Goal: Information Seeking & Learning: Find specific fact

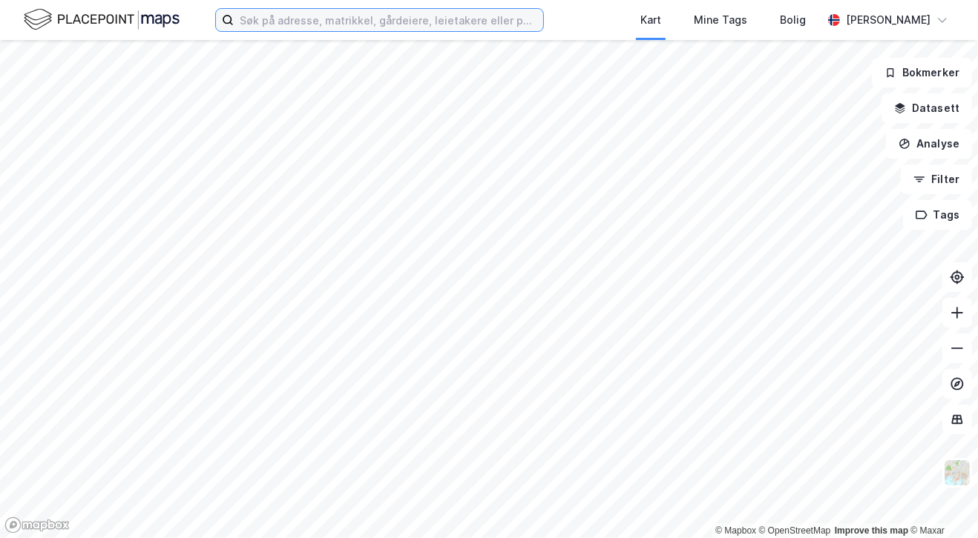
click at [434, 23] on input at bounding box center [388, 20] width 309 height 22
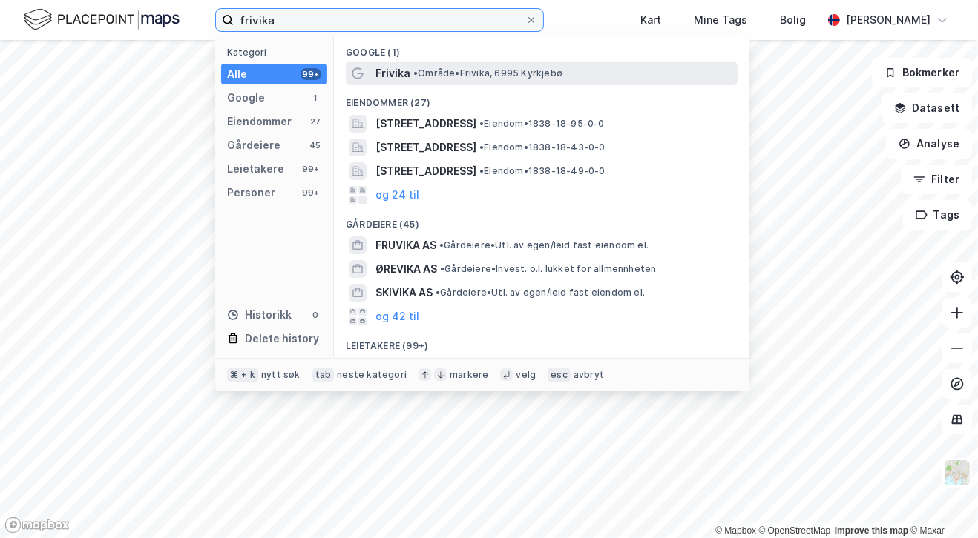
type input "frivika"
click at [532, 63] on div "Frivika • Område • [GEOGRAPHIC_DATA], 6995 [GEOGRAPHIC_DATA]" at bounding box center [542, 74] width 392 height 24
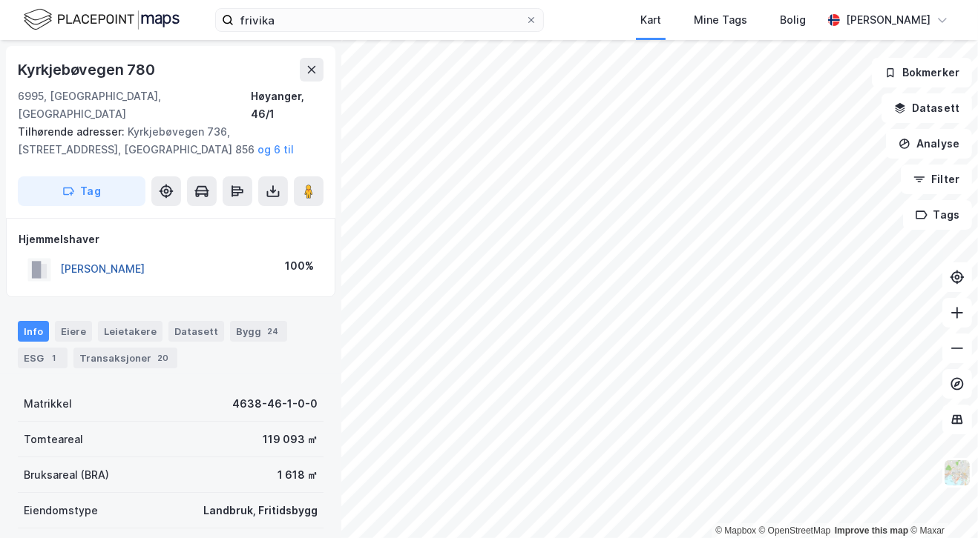
click at [0, 0] on button "[PERSON_NAME]" at bounding box center [0, 0] width 0 height 0
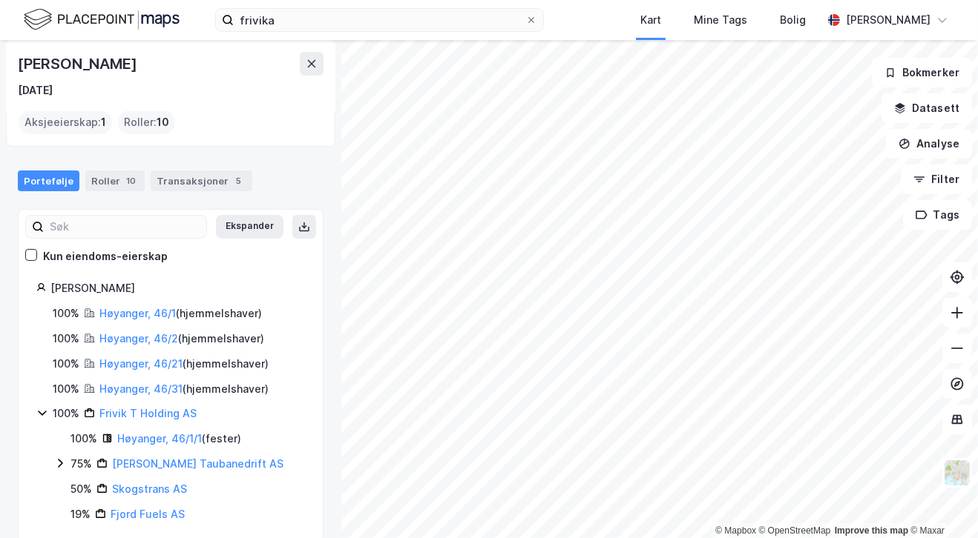
scroll to position [117, 0]
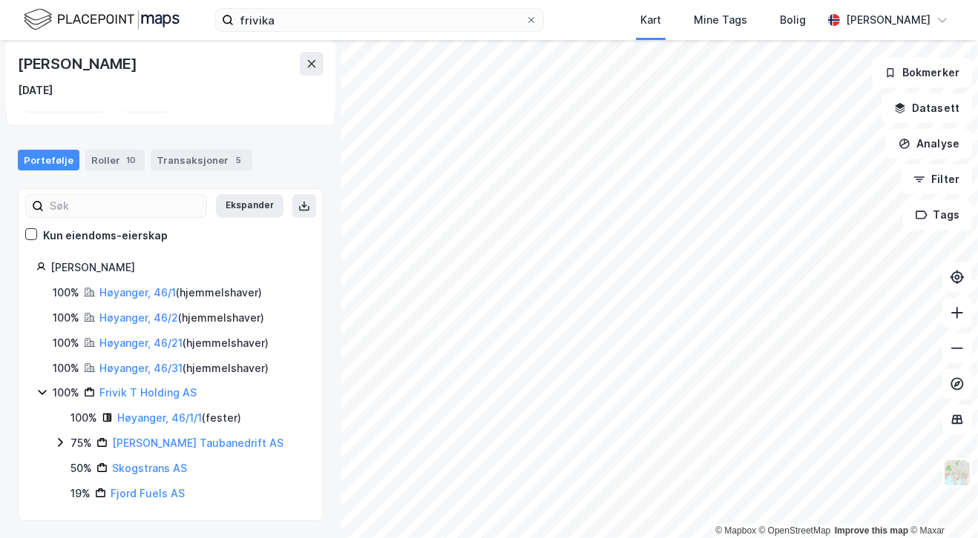
click at [56, 441] on icon at bounding box center [60, 443] width 12 height 12
click at [43, 390] on icon at bounding box center [42, 392] width 12 height 12
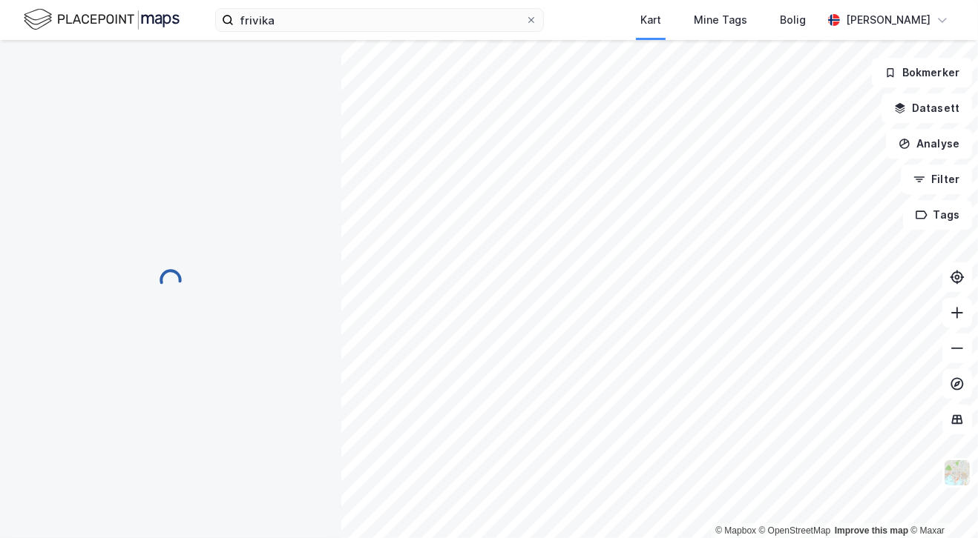
scroll to position [4, 0]
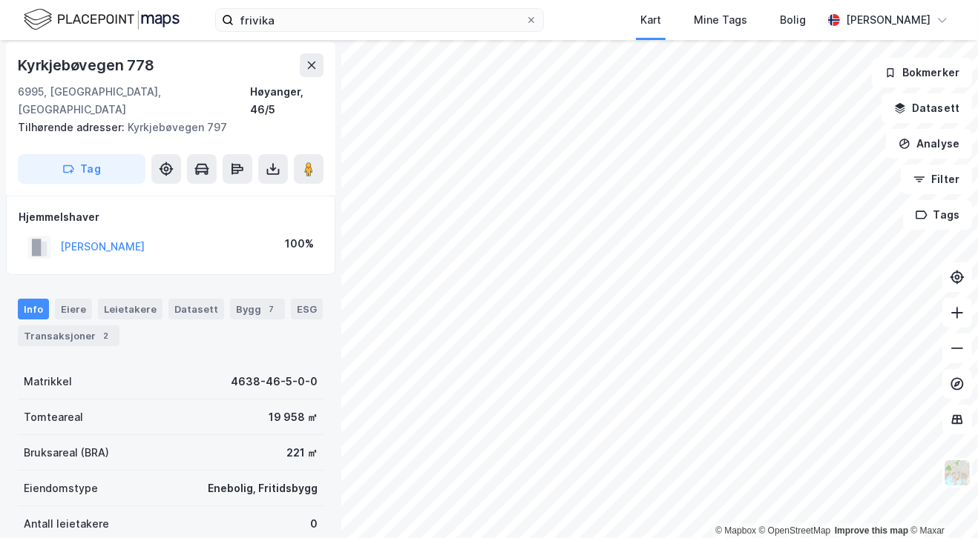
scroll to position [4, 0]
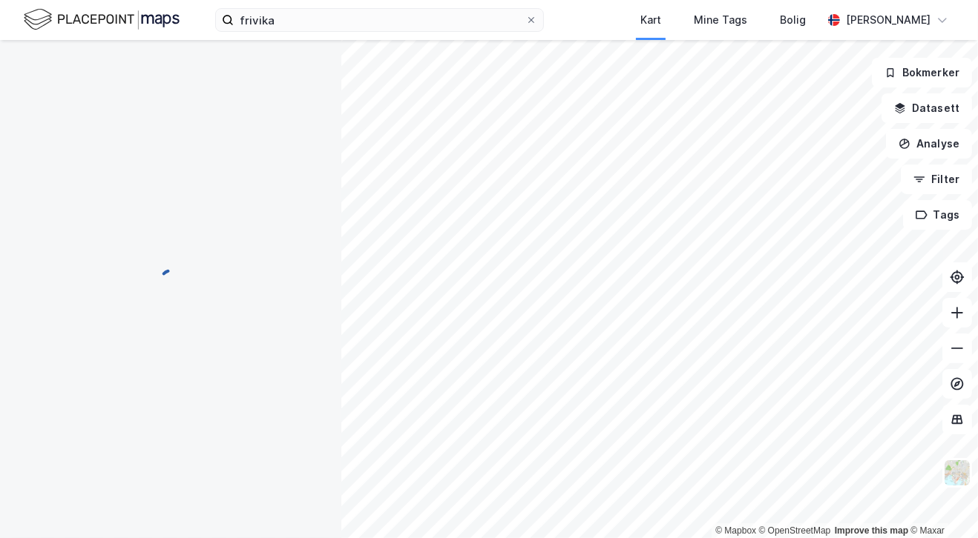
scroll to position [4, 0]
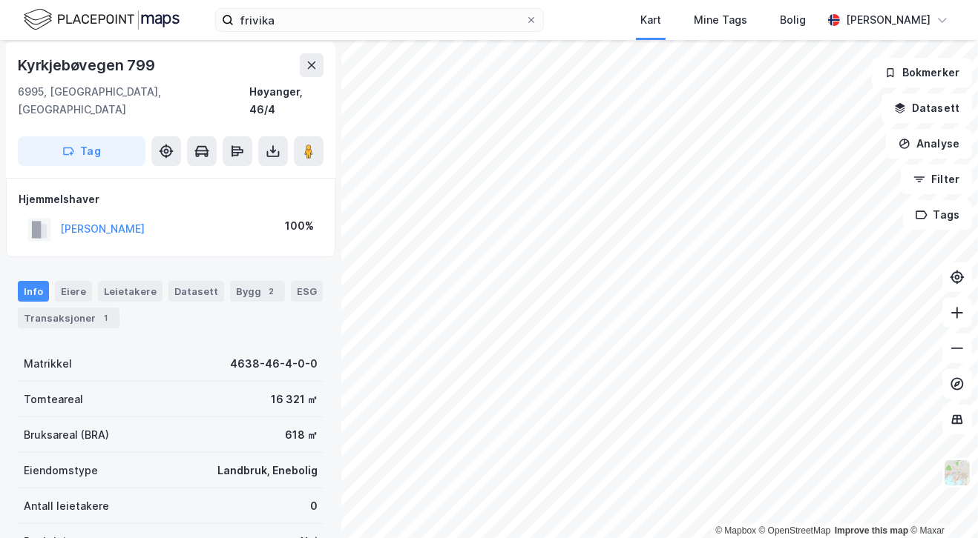
scroll to position [4, 0]
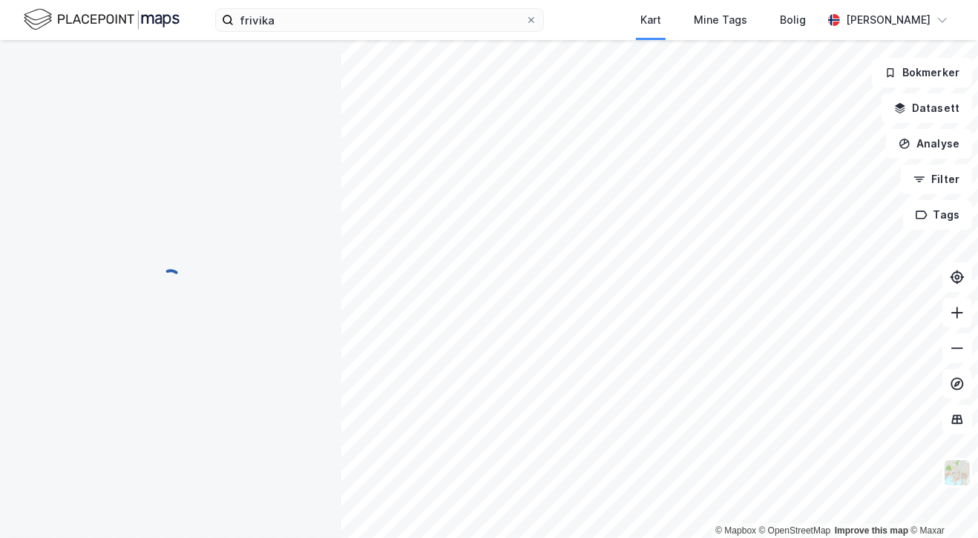
scroll to position [4, 0]
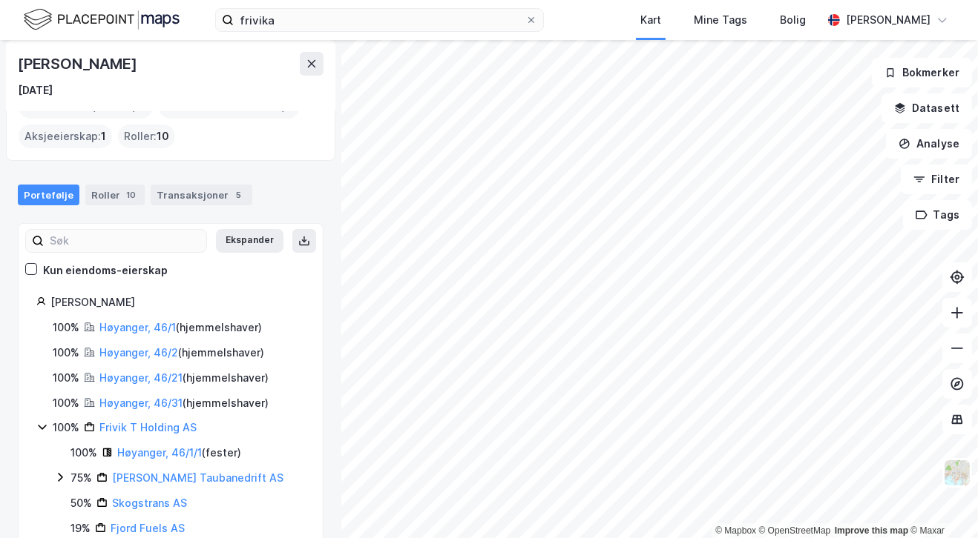
scroll to position [117, 0]
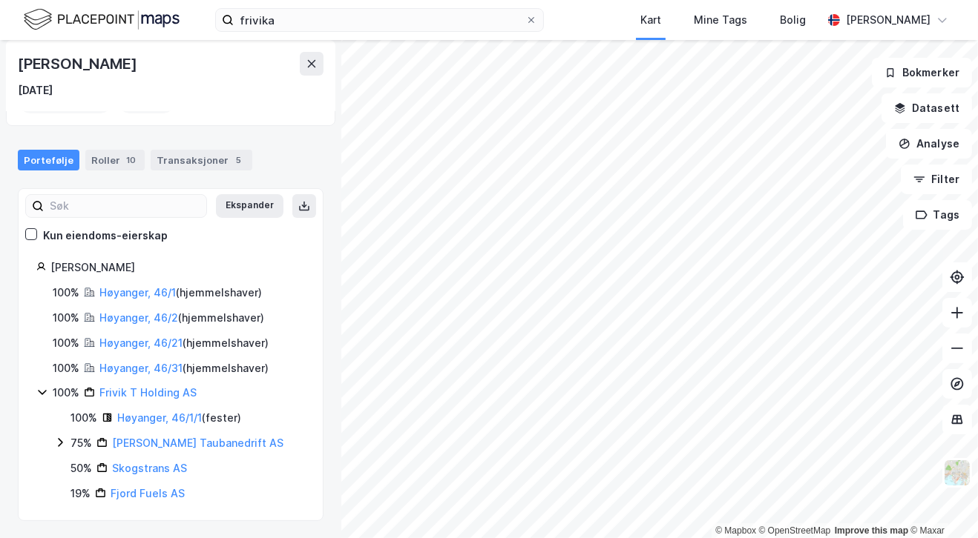
click at [39, 392] on icon at bounding box center [42, 392] width 12 height 12
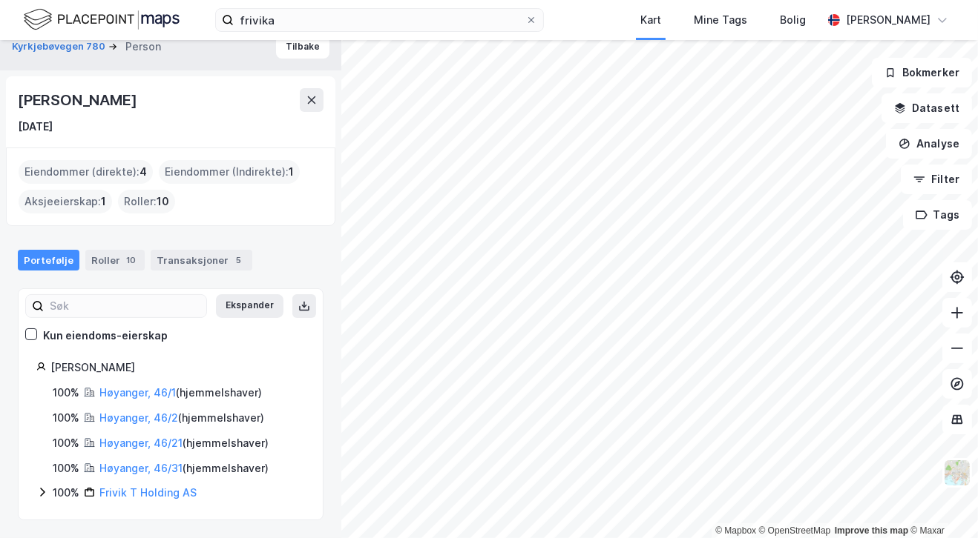
scroll to position [16, 0]
click at [112, 267] on div "Roller 10" at bounding box center [114, 261] width 59 height 21
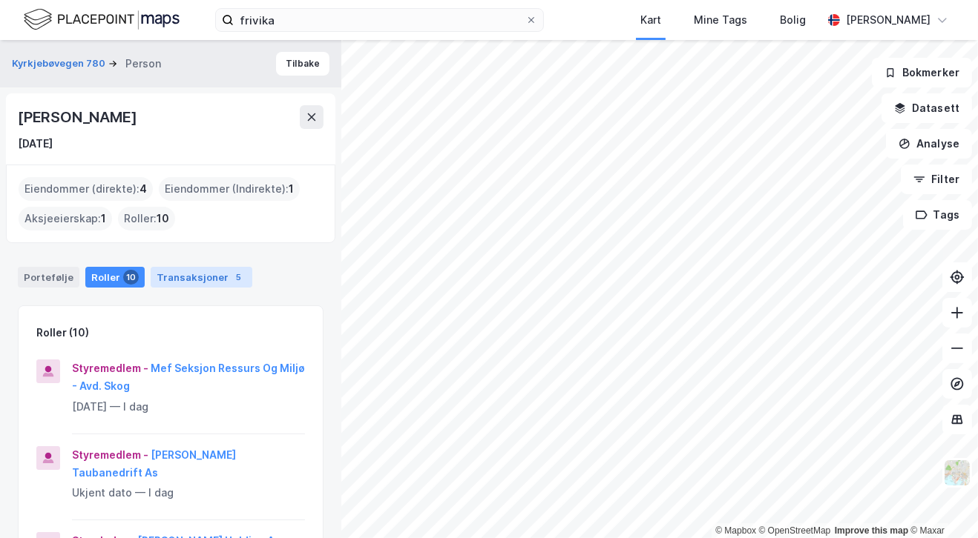
click at [173, 267] on div "Transaksjoner 5" at bounding box center [202, 277] width 102 height 21
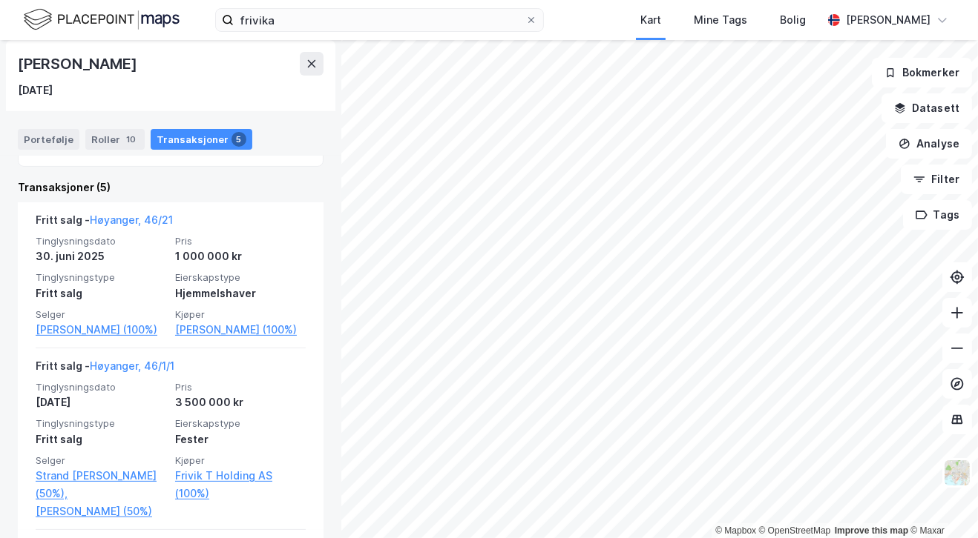
scroll to position [343, 0]
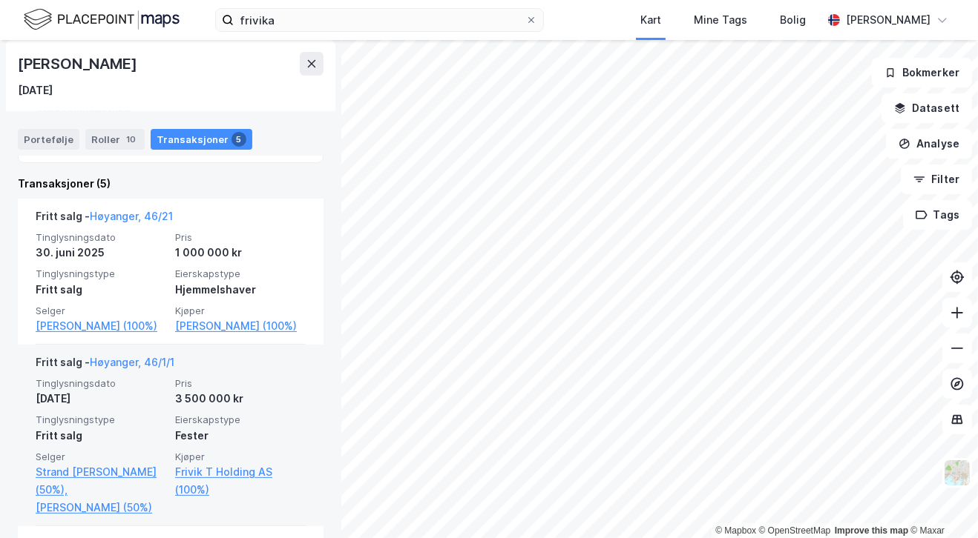
click at [237, 361] on div "Fritt salg - Høyanger, 46/1/1" at bounding box center [171, 366] width 270 height 24
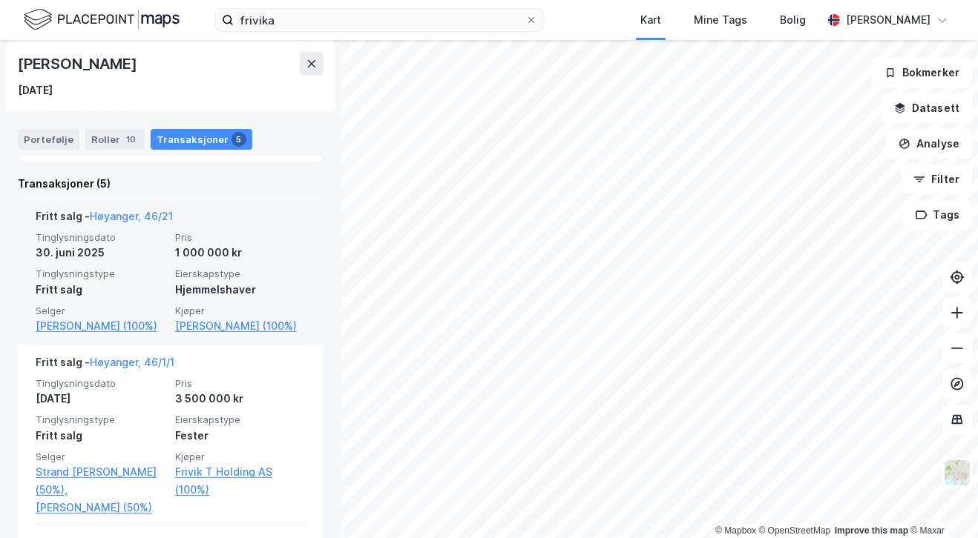
click at [221, 281] on div "Hjemmelshaver" at bounding box center [240, 290] width 131 height 18
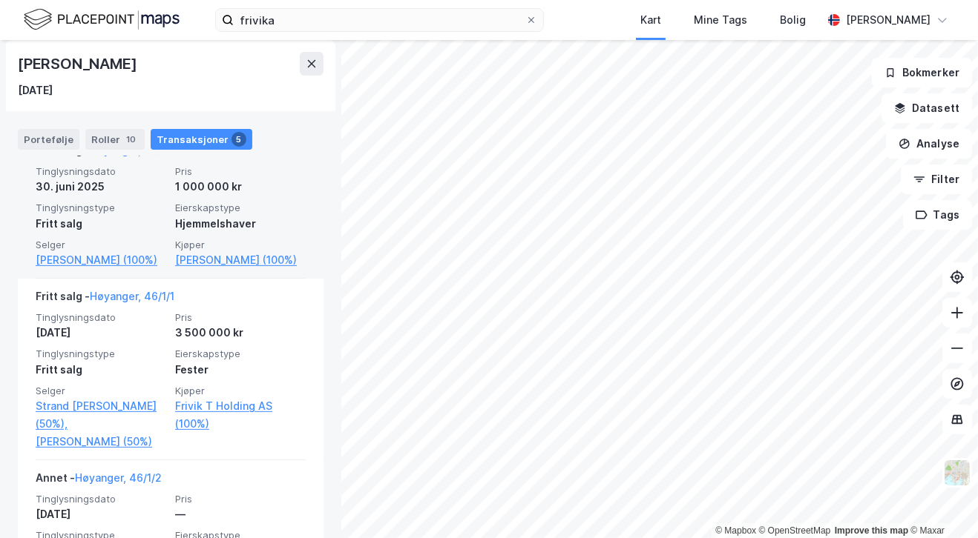
scroll to position [415, 0]
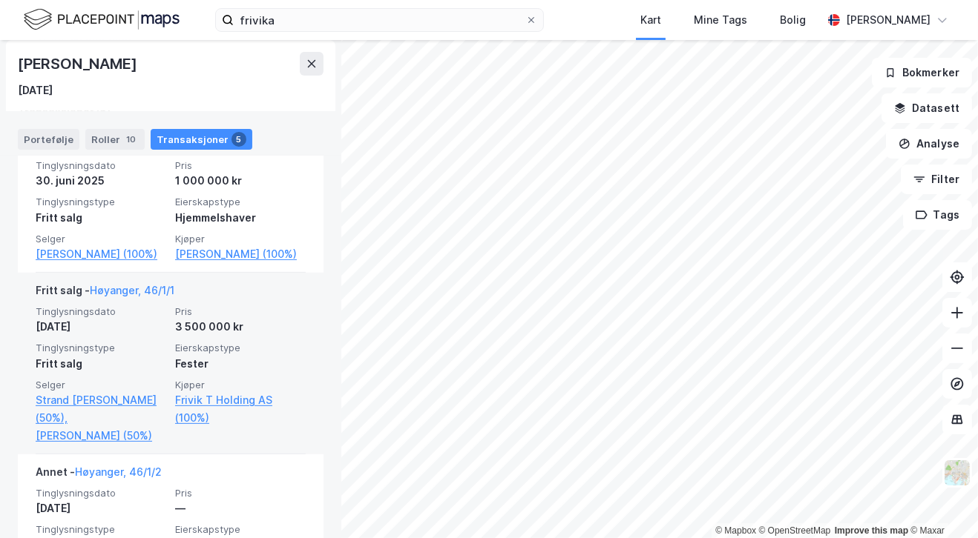
click at [154, 329] on div "[DATE]" at bounding box center [101, 327] width 131 height 18
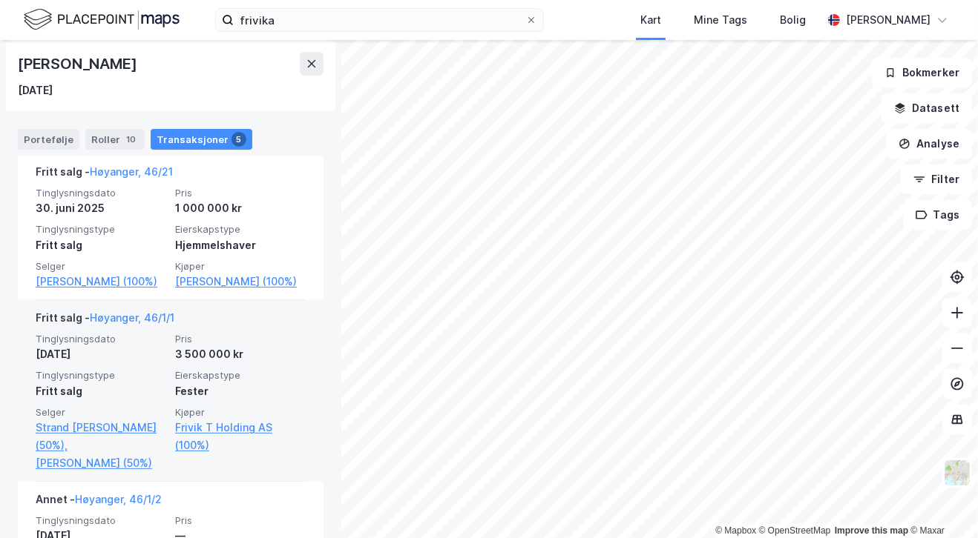
scroll to position [361, 0]
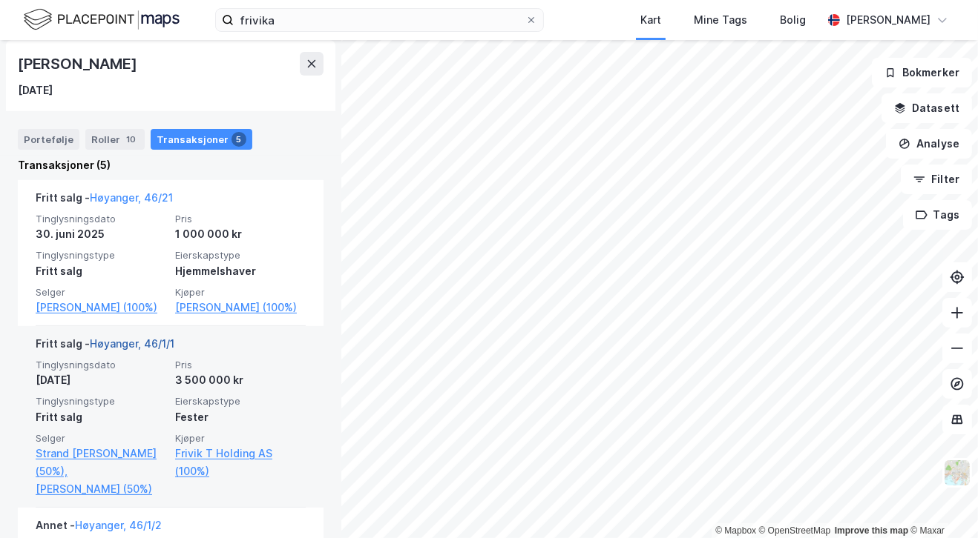
click at [145, 347] on link "Høyanger, 46/1/1" at bounding box center [132, 343] width 85 height 13
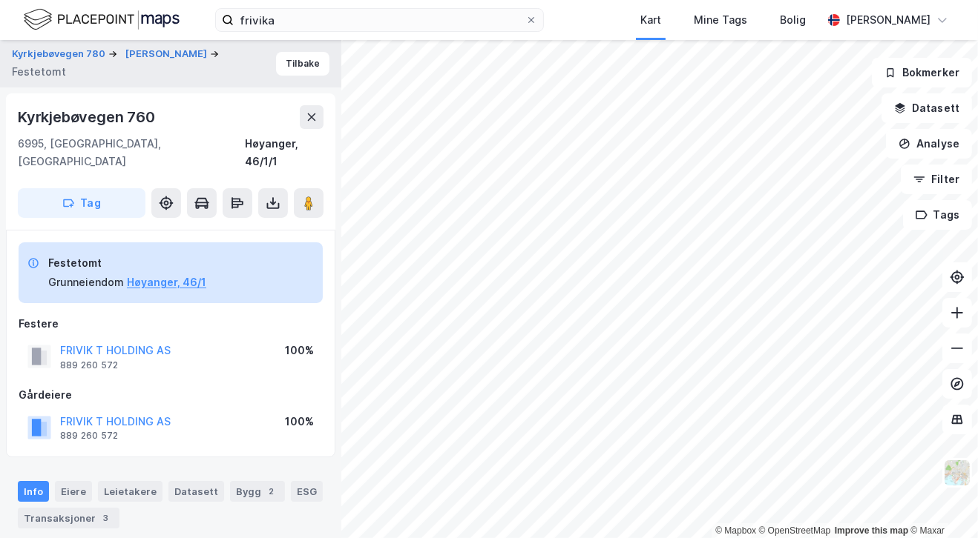
scroll to position [4, 0]
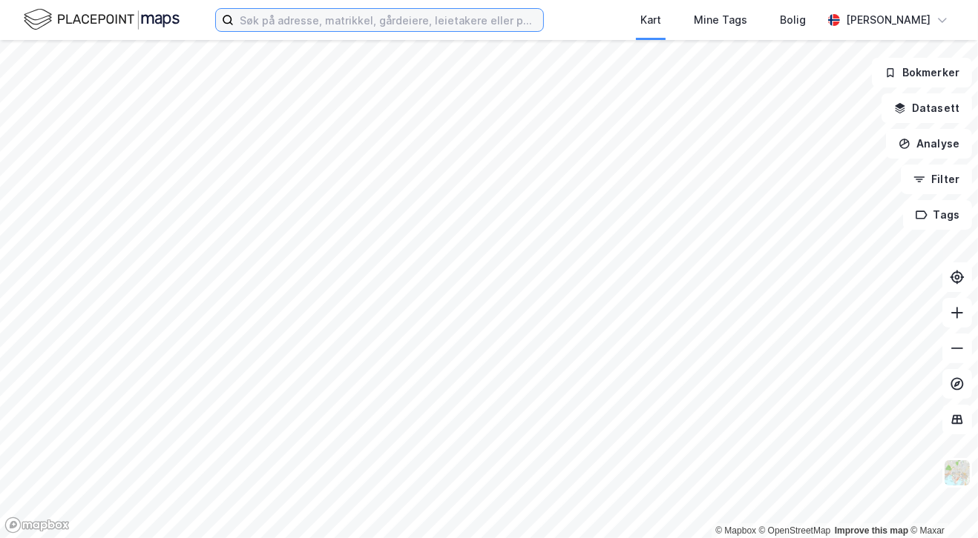
click at [367, 19] on input at bounding box center [388, 20] width 309 height 22
